Goal: Task Accomplishment & Management: Complete application form

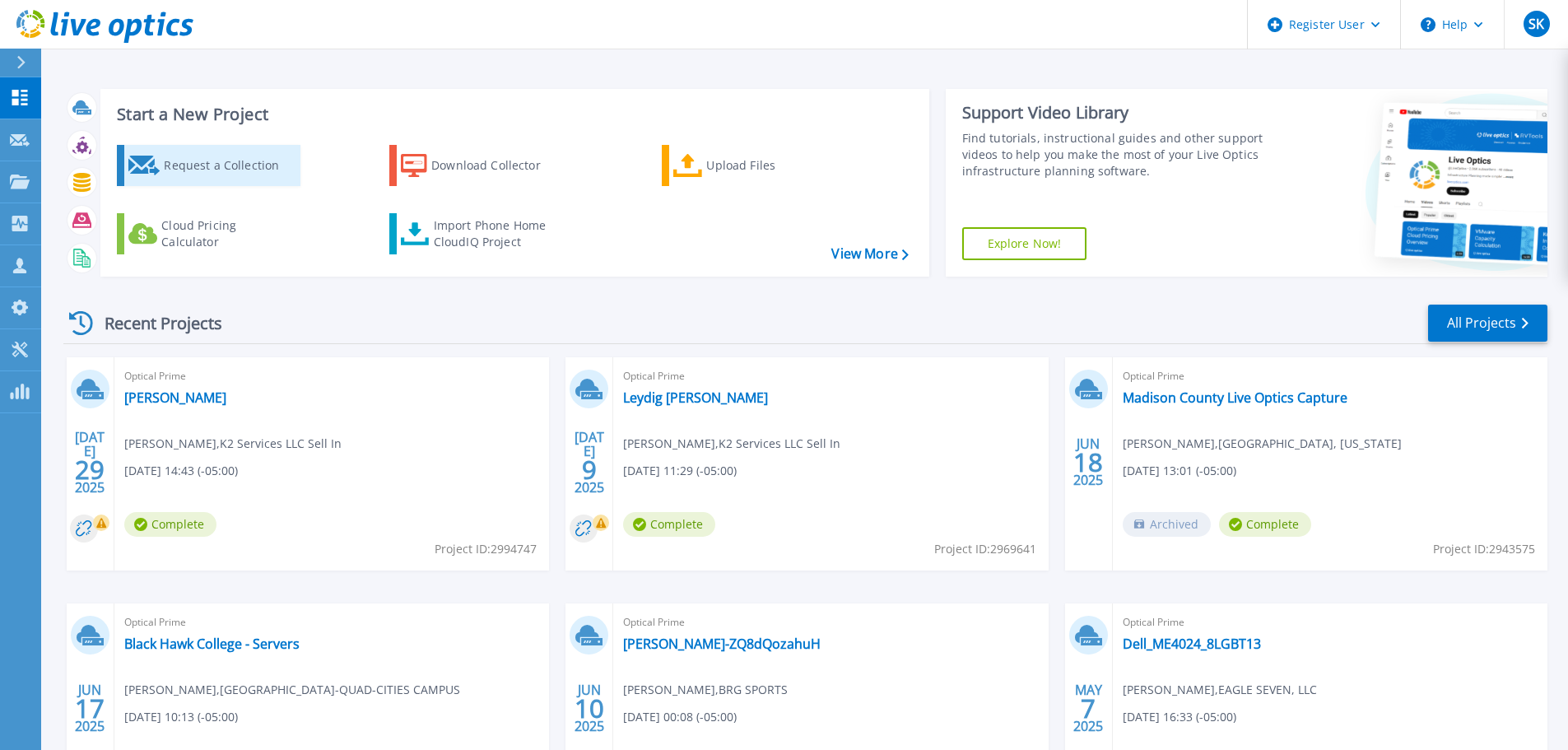
click at [242, 177] on div "Request a Collection" at bounding box center [230, 165] width 132 height 33
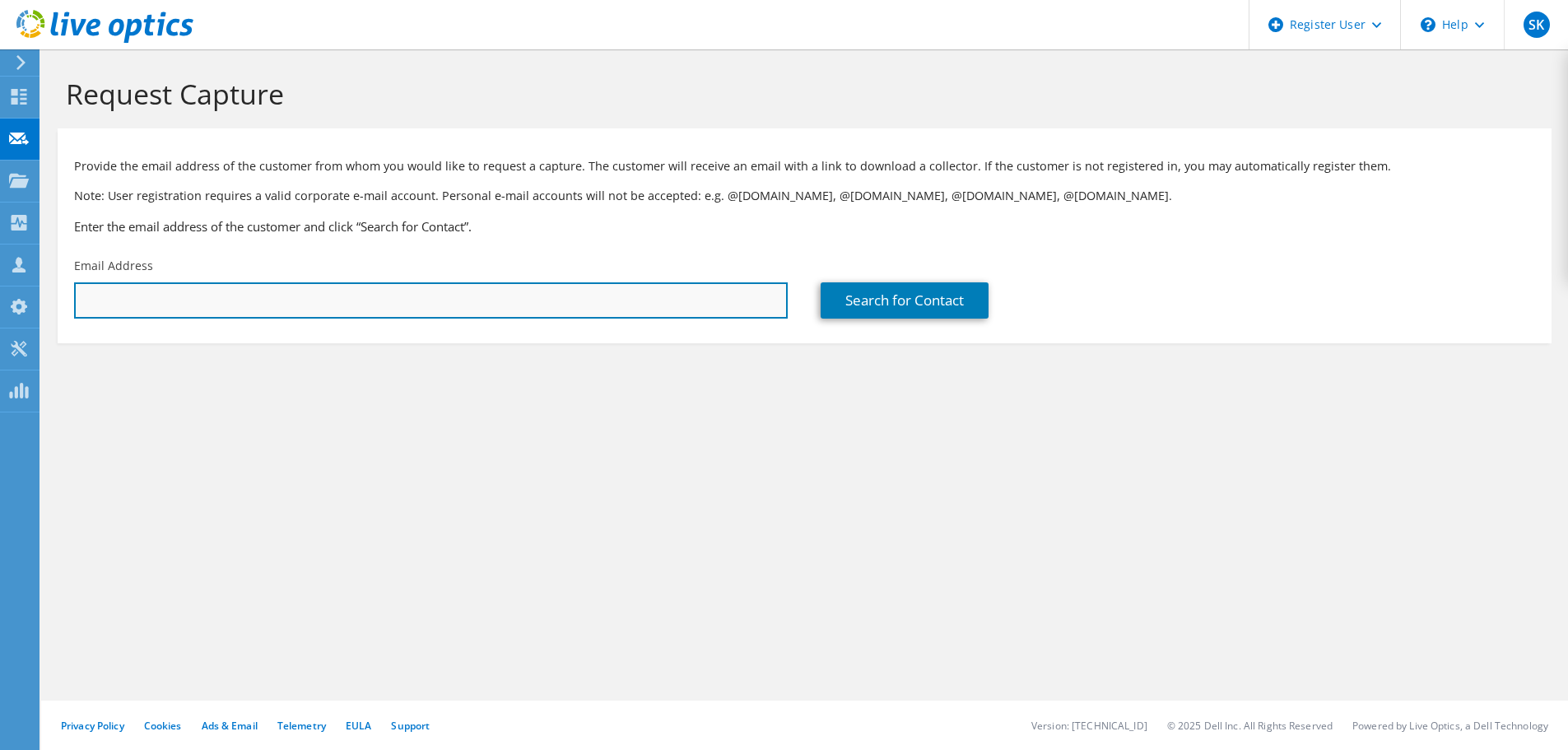
click at [321, 296] on input "text" at bounding box center [430, 300] width 713 height 37
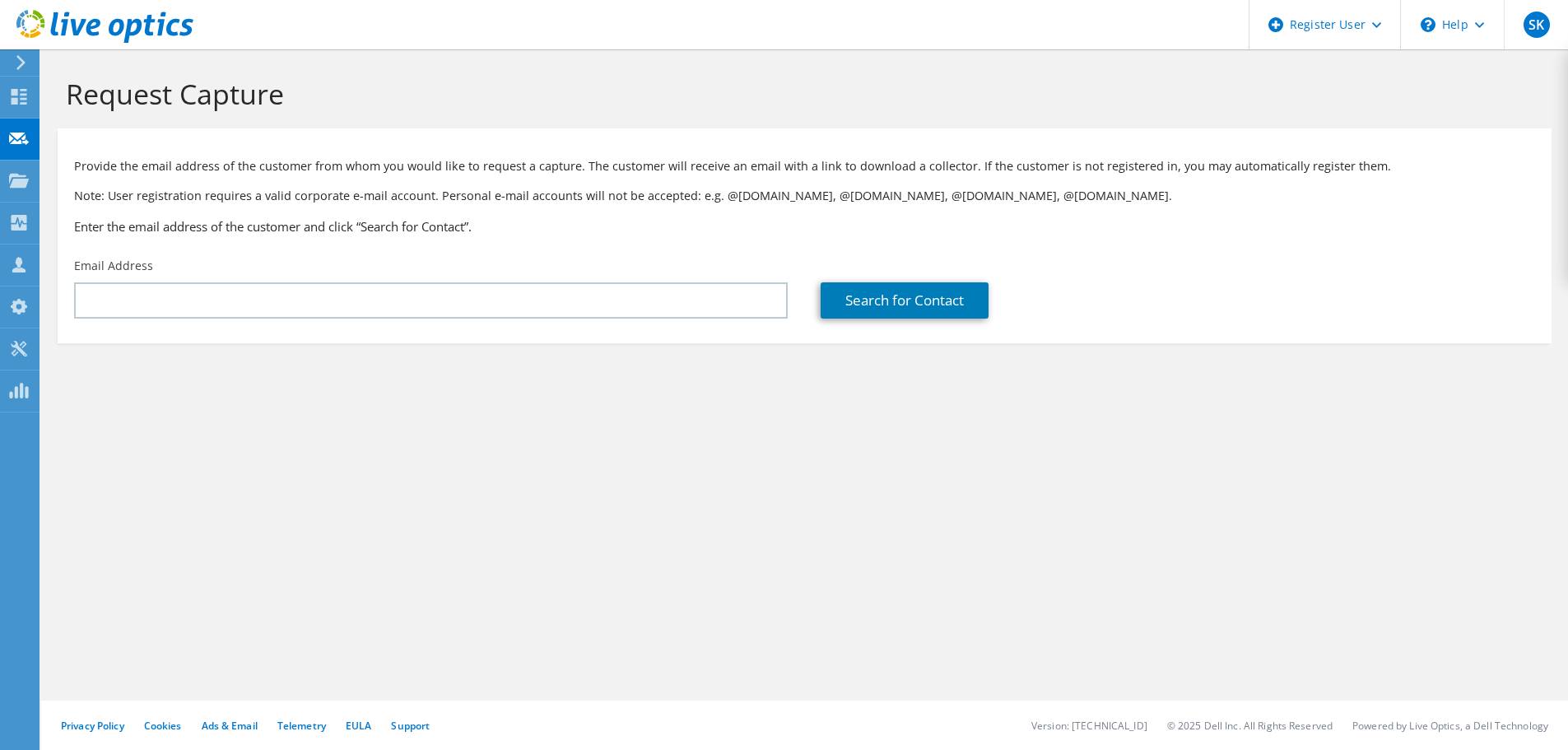
click at [1418, 412] on section "Request Capture Provide the email address of the customer from whom you would l…" at bounding box center [804, 237] width 1526 height 376
drag, startPoint x: 582, startPoint y: 335, endPoint x: 581, endPoint y: 315, distance: 20.0
click at [584, 333] on section "Provide the email address of the customer from whom you would like to request a…" at bounding box center [804, 235] width 1494 height 215
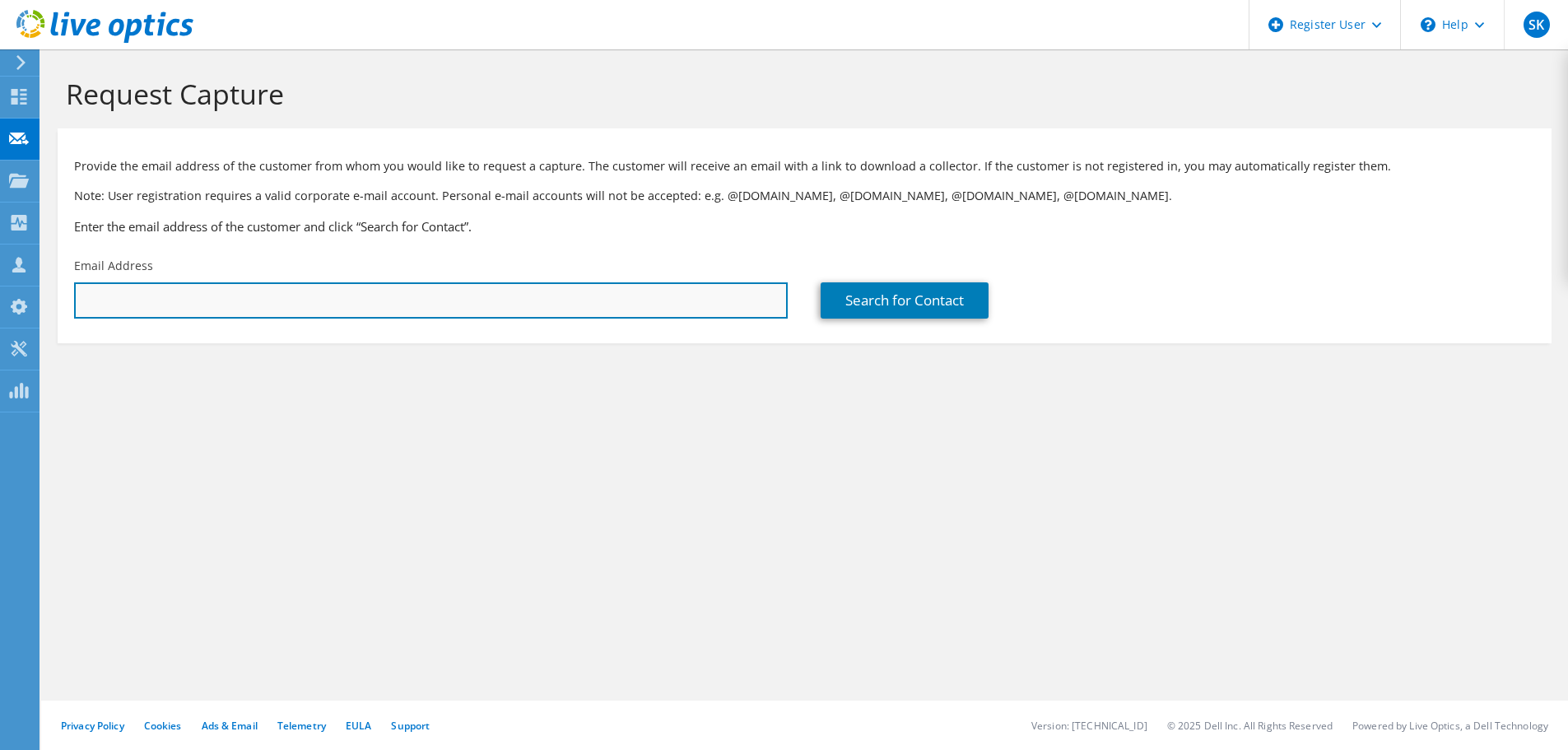
click at [581, 312] on input "text" at bounding box center [430, 300] width 713 height 37
paste input "clenikus@hendrickson-intl.com"
type input "clenikus@hendrickson-intl.com"
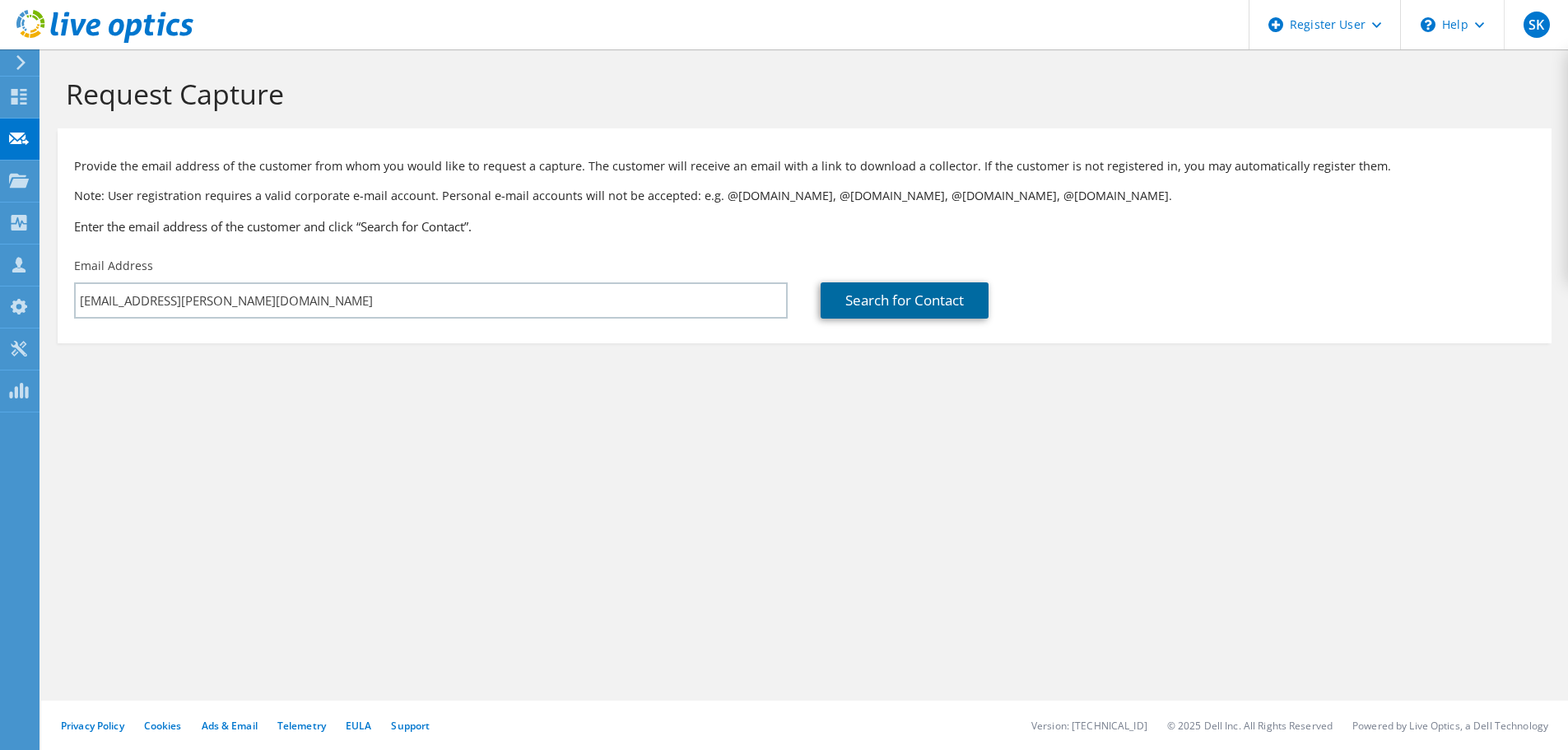
click at [976, 309] on link "Search for Contact" at bounding box center [905, 300] width 168 height 37
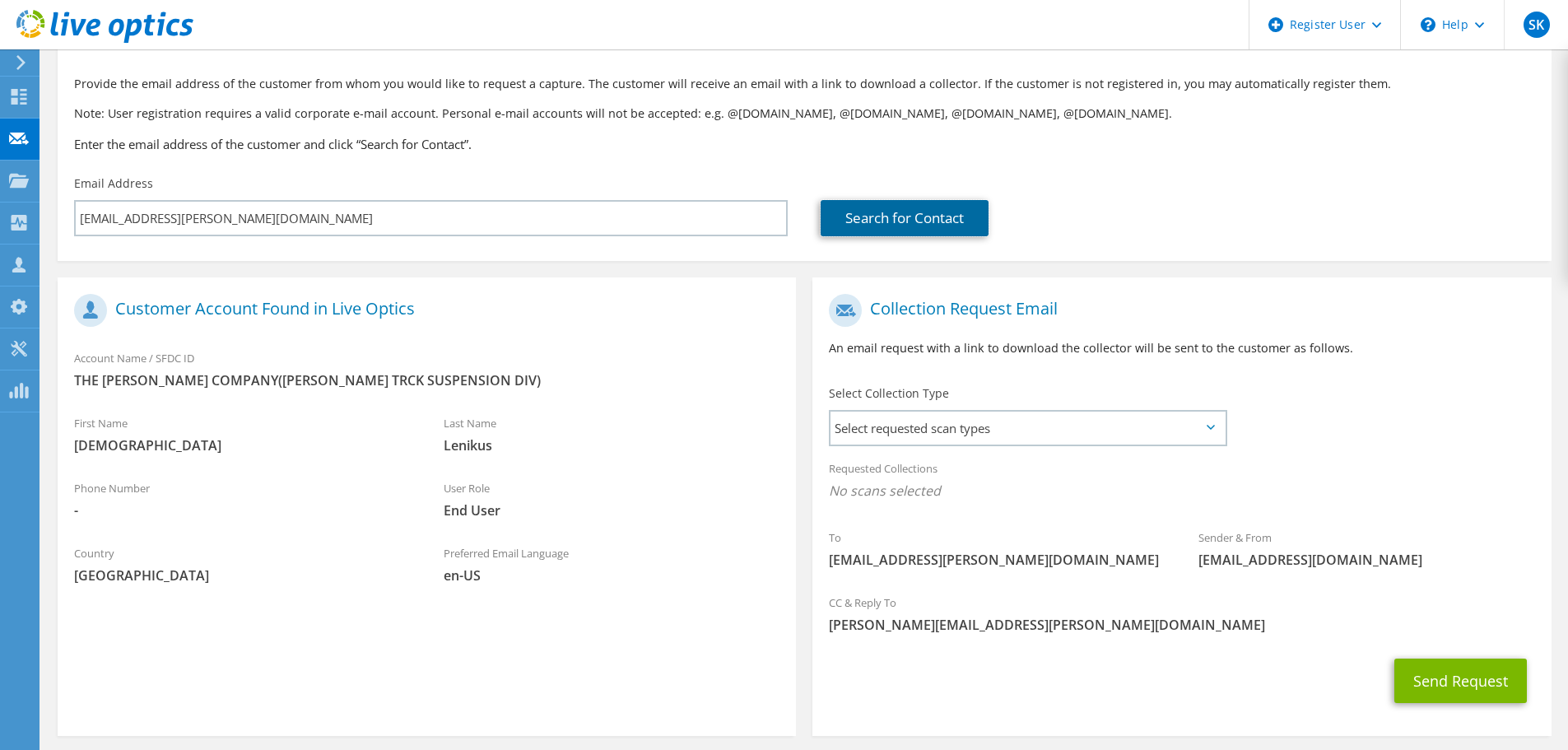
scroll to position [150, 0]
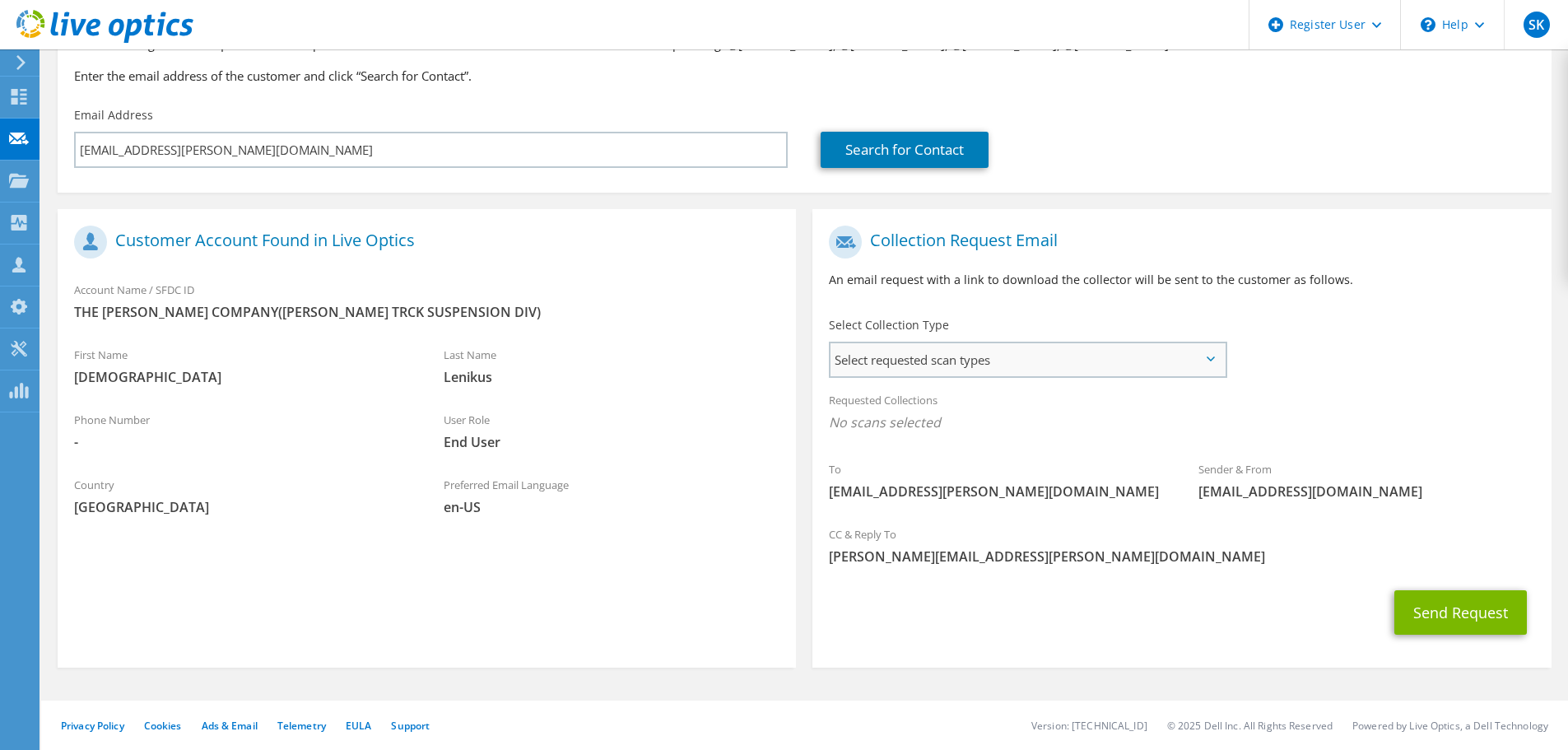
click at [903, 344] on span "Select requested scan types" at bounding box center [1028, 359] width 395 height 33
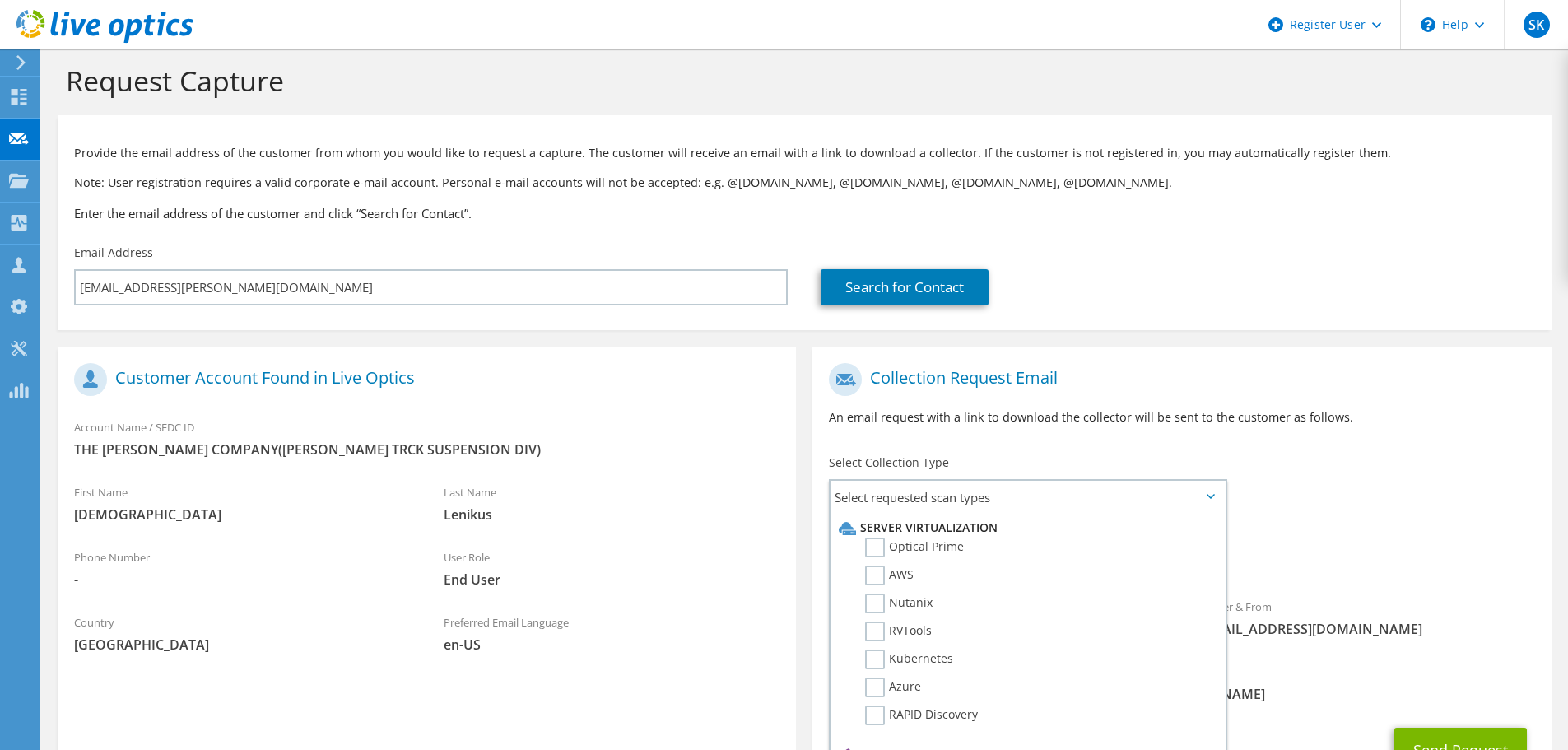
scroll to position [0, 0]
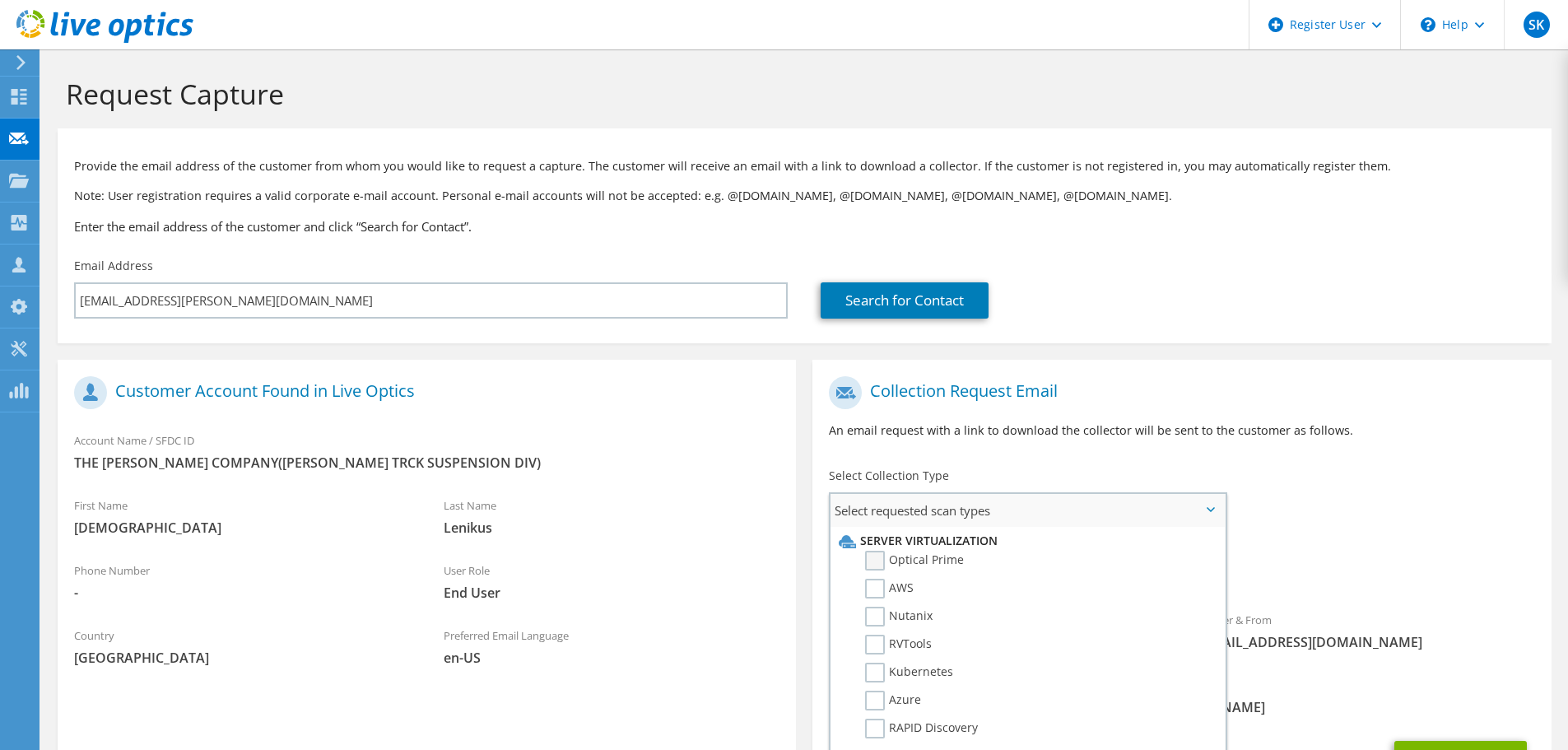
click at [876, 560] on label "Optical Prime" at bounding box center [914, 561] width 99 height 20
click at [0, 0] on input "Optical Prime" at bounding box center [0, 0] width 0 height 0
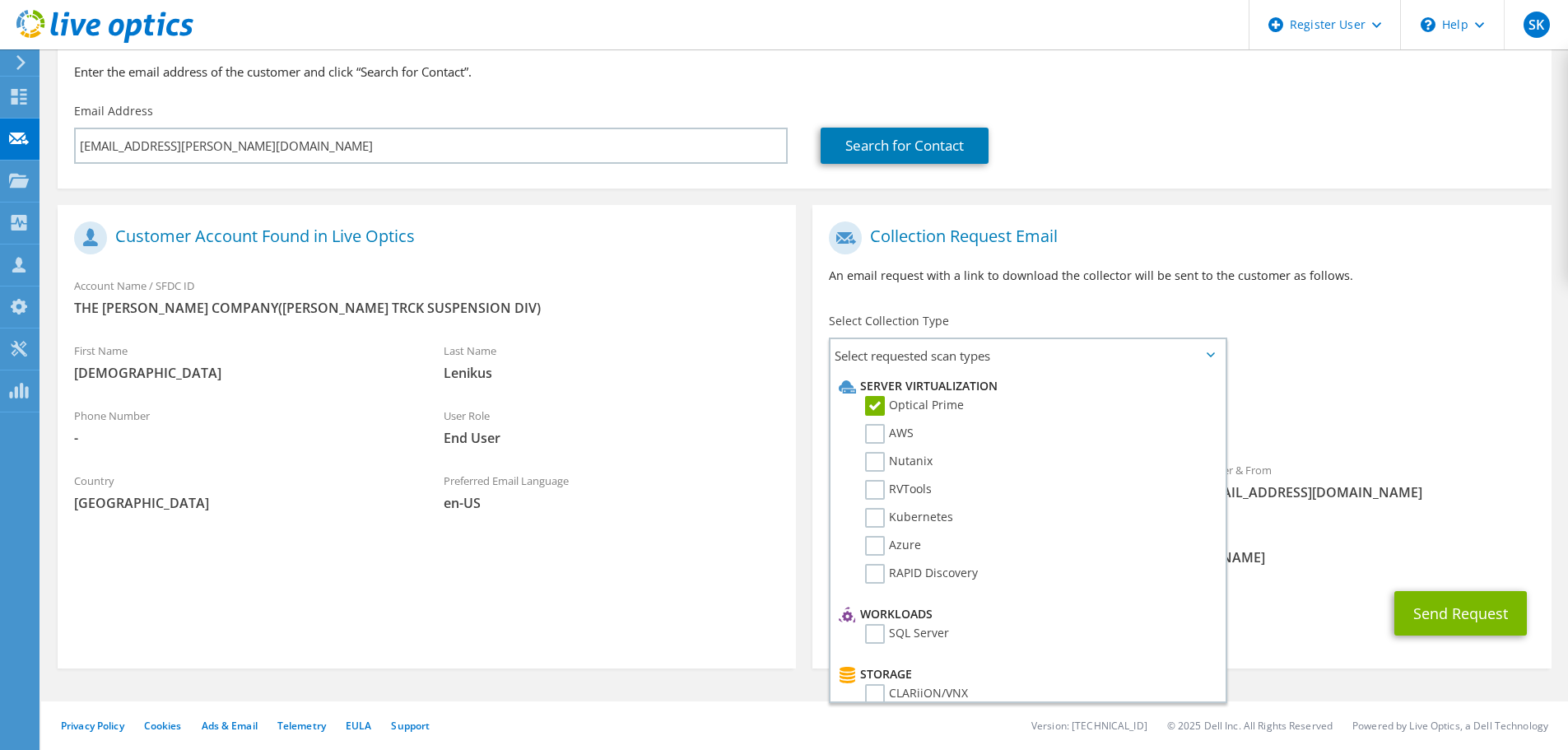
scroll to position [155, 0]
click at [693, 339] on div "Last Name Lenikus" at bounding box center [612, 360] width 370 height 56
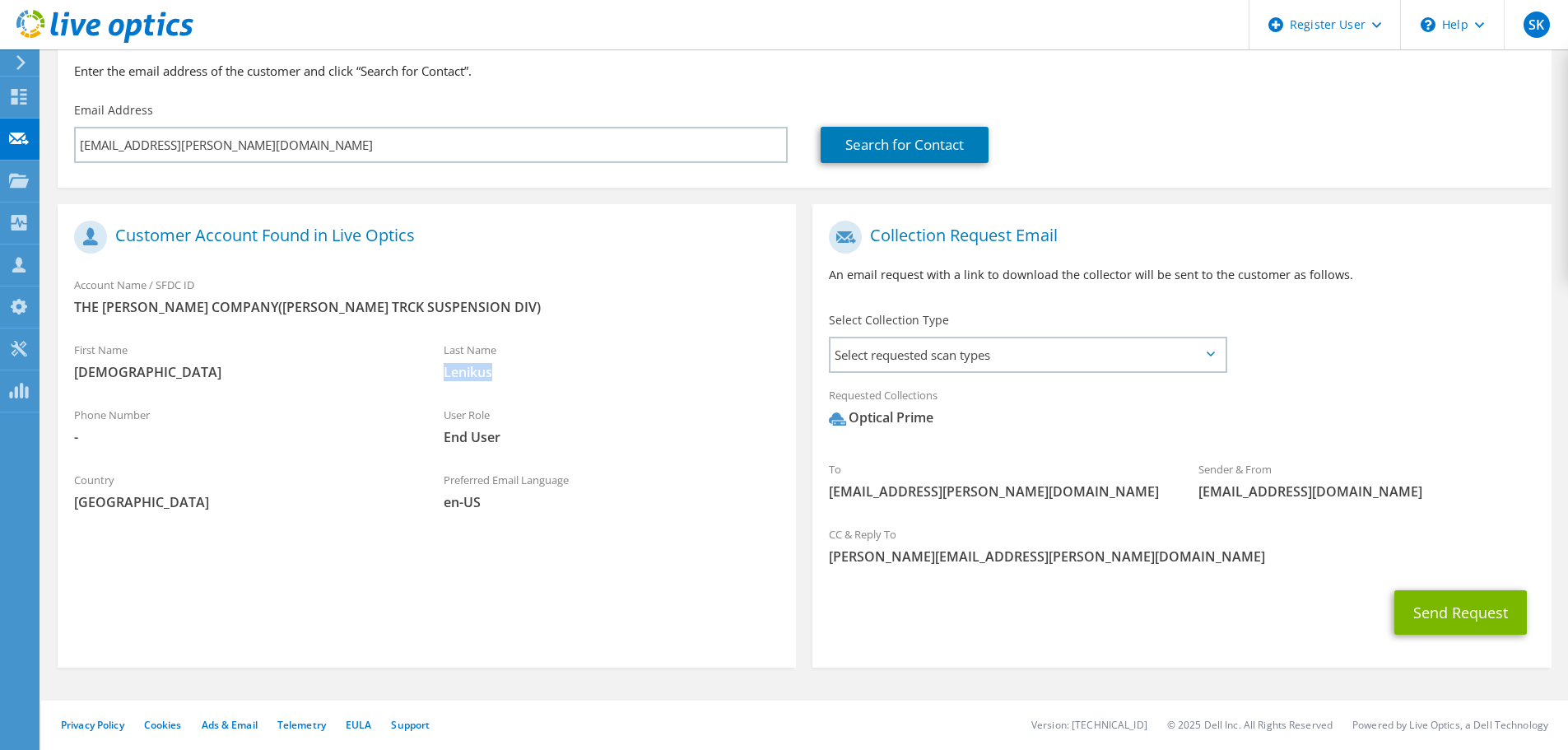
drag, startPoint x: 437, startPoint y: 372, endPoint x: 515, endPoint y: 372, distance: 78.0
click at [515, 372] on div "Last Name Lenikus" at bounding box center [612, 360] width 370 height 56
click at [525, 390] on div "Last Name Lenikus" at bounding box center [612, 365] width 370 height 65
click at [1085, 374] on div "Select Collection Type Select requested scan types Server Virtualization Optica…" at bounding box center [1027, 340] width 430 height 74
click at [1080, 360] on span "Select requested scan types" at bounding box center [1028, 354] width 395 height 33
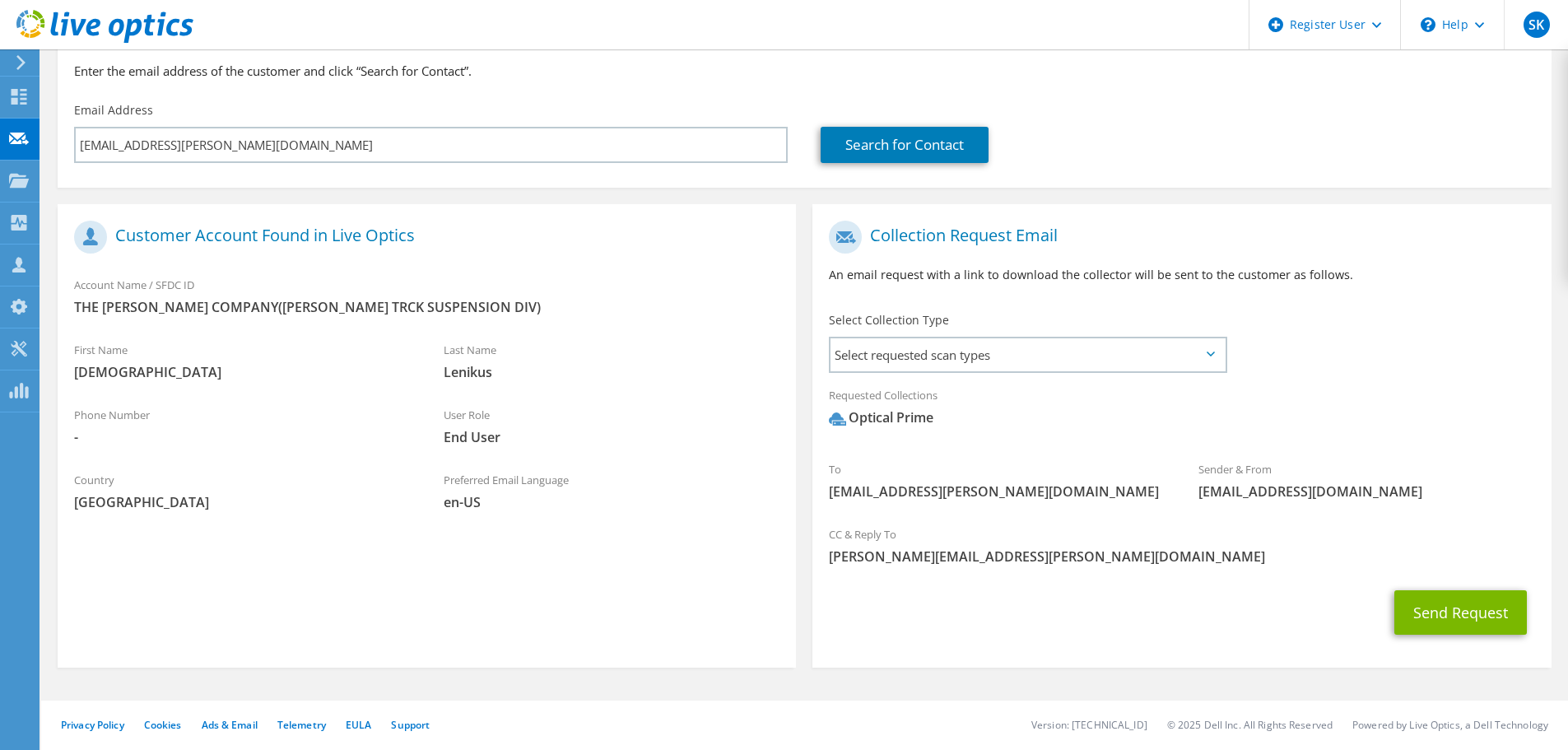
click at [1424, 431] on span "Optical Prime" at bounding box center [1181, 422] width 705 height 27
click at [1443, 592] on button "Send Request" at bounding box center [1461, 612] width 133 height 45
